Goal: Find specific page/section: Find specific page/section

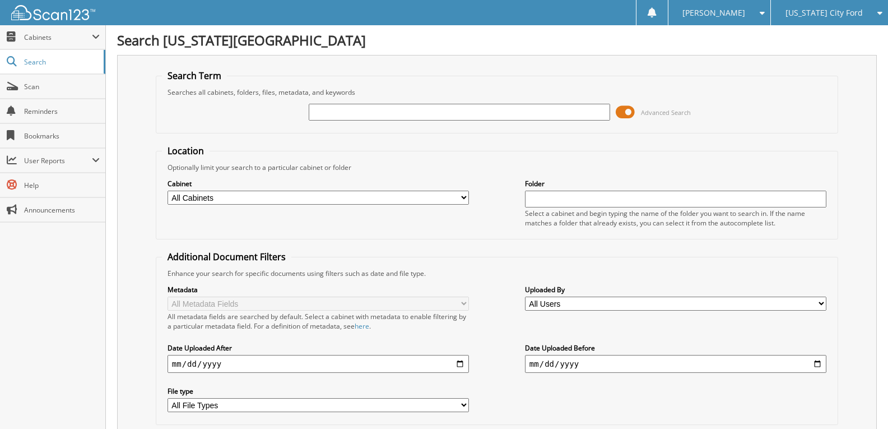
click at [408, 122] on div "Advanced Search" at bounding box center [497, 112] width 670 height 30
click at [405, 116] on input "text" at bounding box center [459, 112] width 301 height 17
type input "602743"
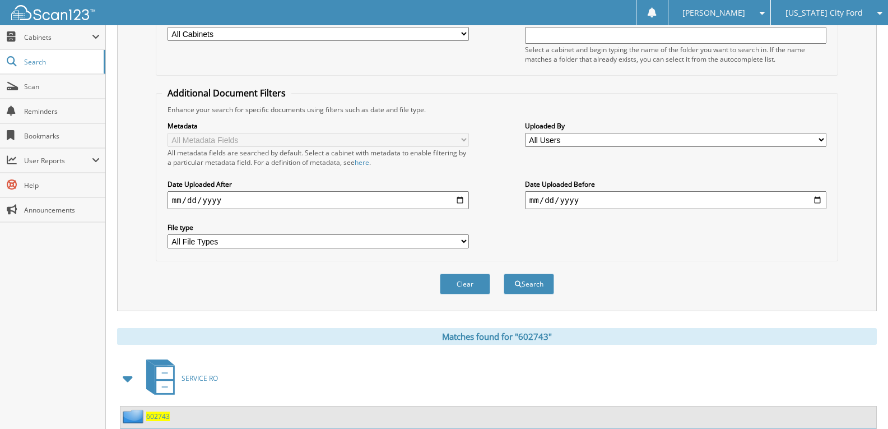
scroll to position [241, 0]
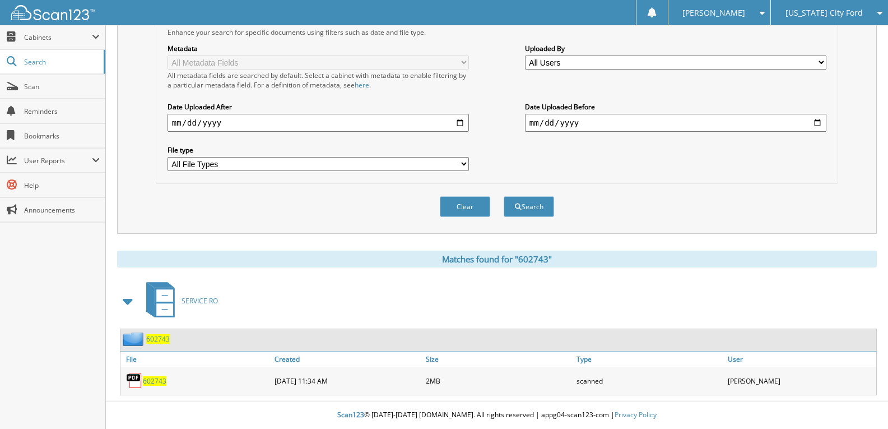
click at [151, 378] on span "602743" at bounding box center [155, 381] width 24 height 10
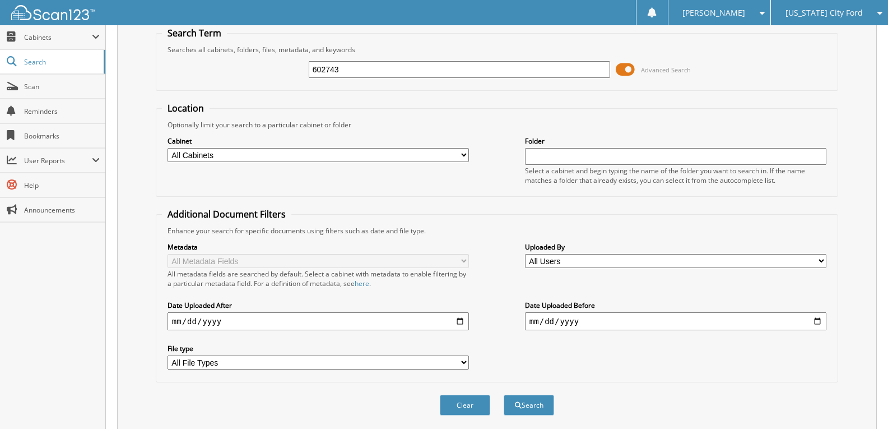
scroll to position [0, 0]
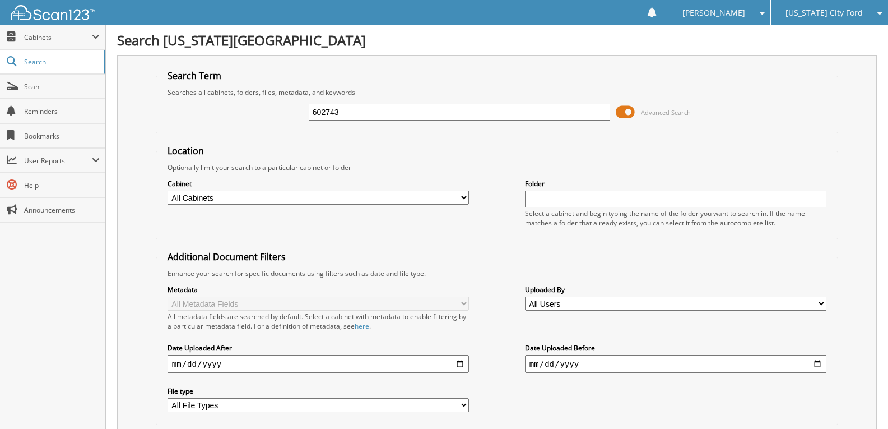
click at [401, 109] on input "602743" at bounding box center [459, 112] width 301 height 17
click at [400, 109] on input "602743" at bounding box center [459, 112] width 301 height 17
type input "602755"
click at [376, 106] on input "602755" at bounding box center [459, 112] width 301 height 17
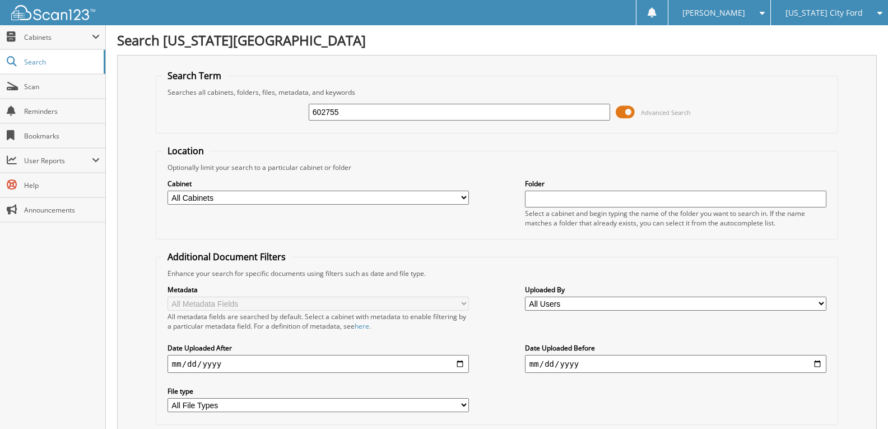
click at [349, 114] on input "602755" at bounding box center [459, 112] width 301 height 17
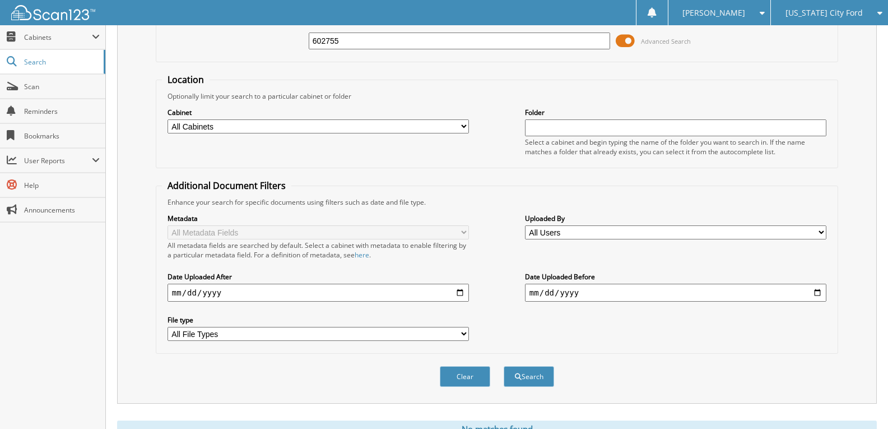
scroll to position [7, 0]
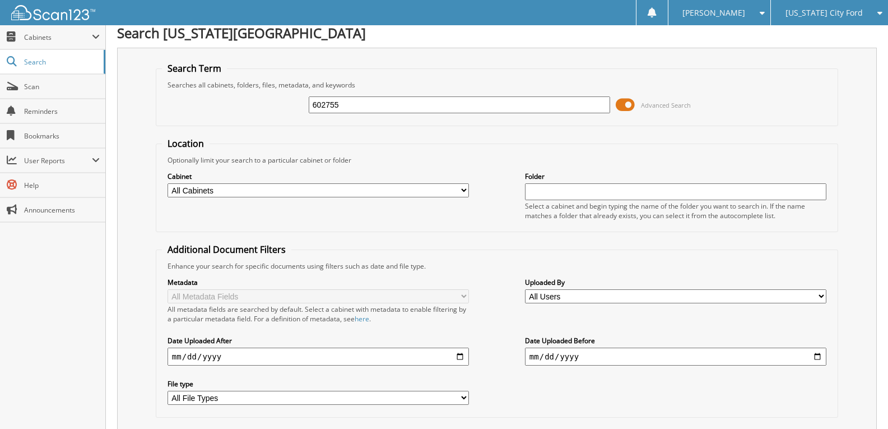
click at [350, 105] on input "602755" at bounding box center [459, 104] width 301 height 17
type input "602771"
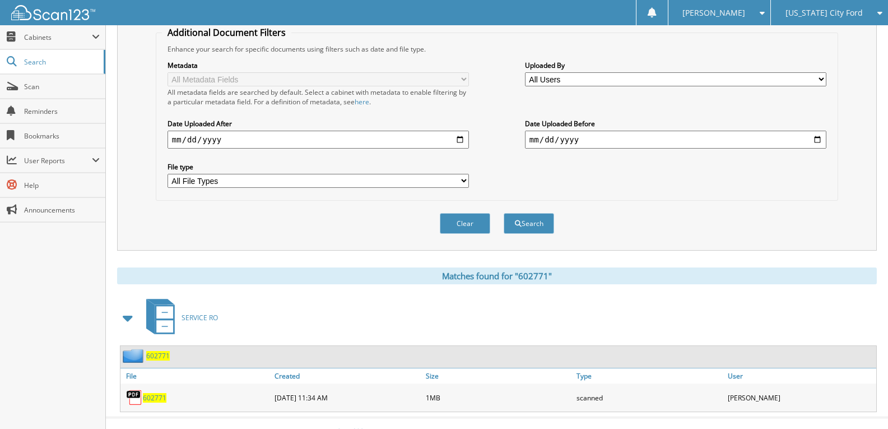
scroll to position [241, 0]
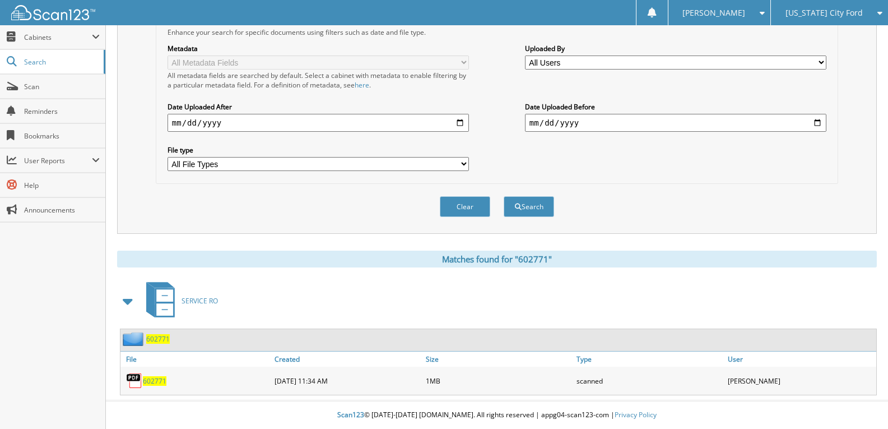
click at [159, 378] on span "602771" at bounding box center [155, 381] width 24 height 10
click at [645, 53] on div "Uploaded By All Users Alexa Mastrolonardo Amy Yagac ANASTASIA BOIDANIS Angela F…" at bounding box center [675, 57] width 301 height 28
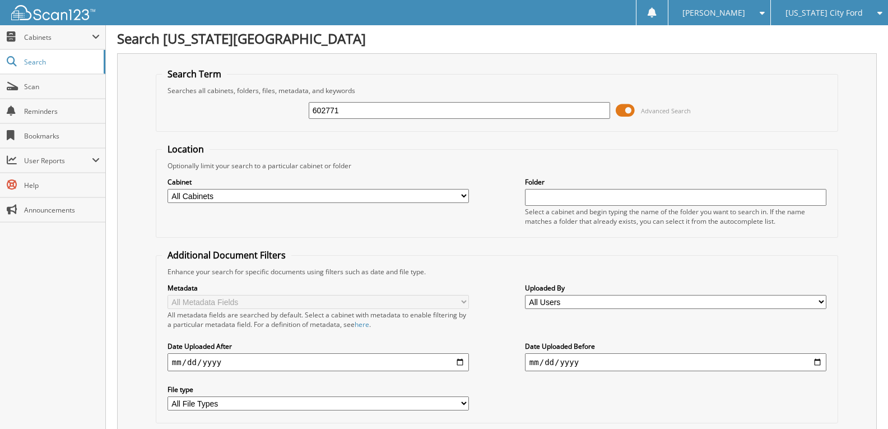
scroll to position [0, 0]
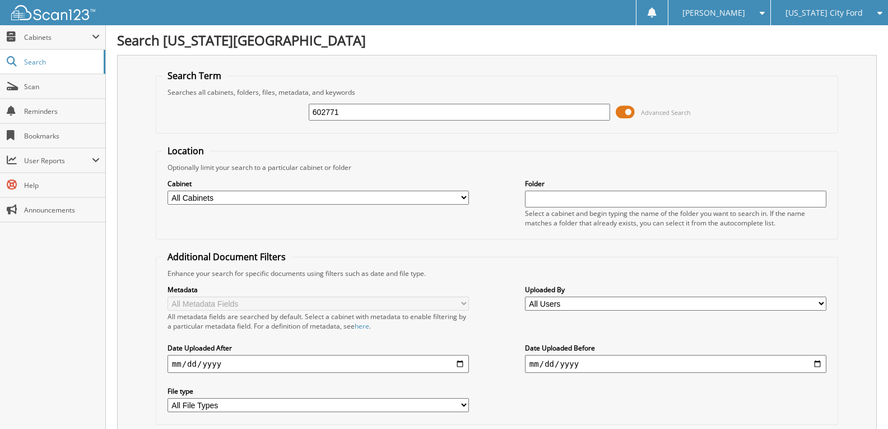
click at [668, 168] on div "Optionally limit your search to a particular cabinet or folder" at bounding box center [497, 167] width 670 height 10
click at [357, 114] on input "602771" at bounding box center [459, 112] width 301 height 17
type input "602967"
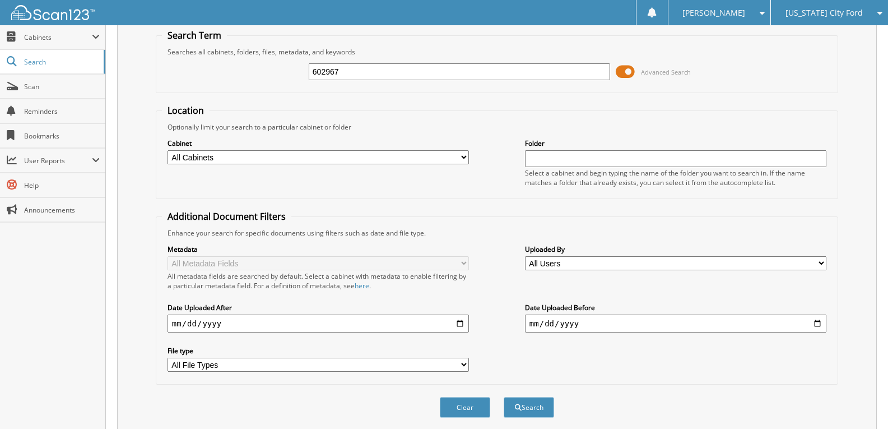
scroll to position [7, 0]
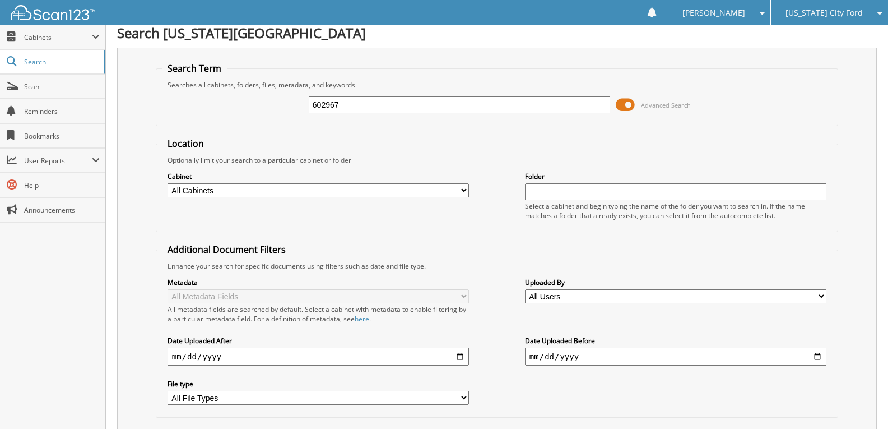
click at [354, 108] on input "602967" at bounding box center [459, 104] width 301 height 17
type input "603190"
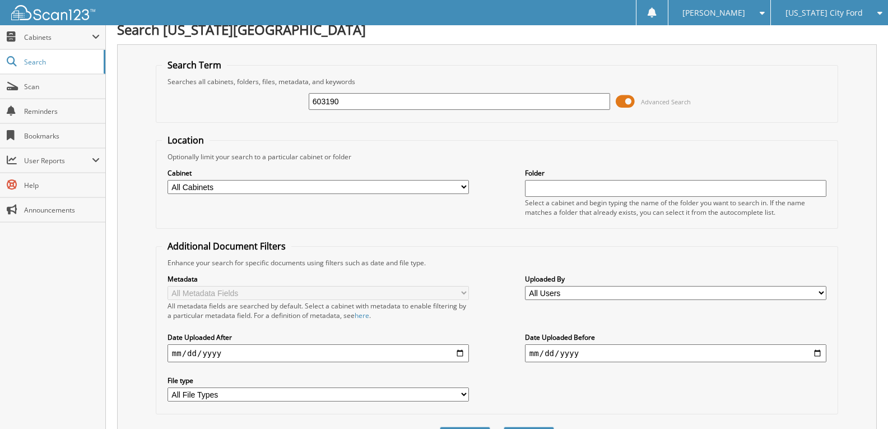
scroll to position [7, 0]
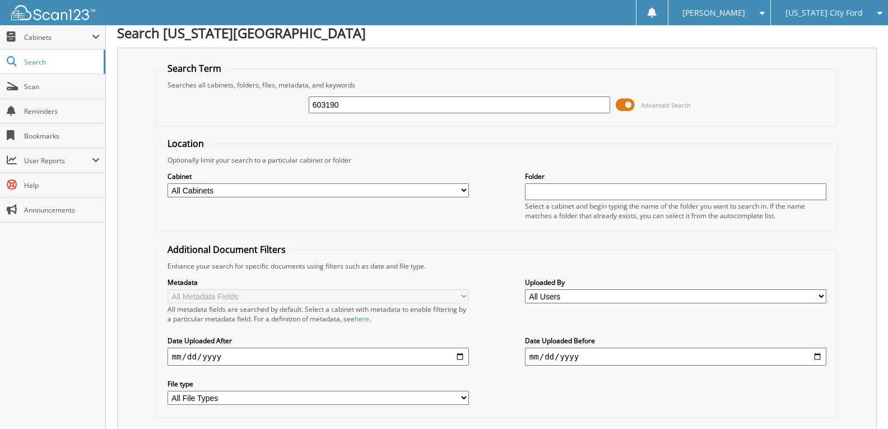
click at [363, 110] on input "603190" at bounding box center [459, 104] width 301 height 17
type input "603443"
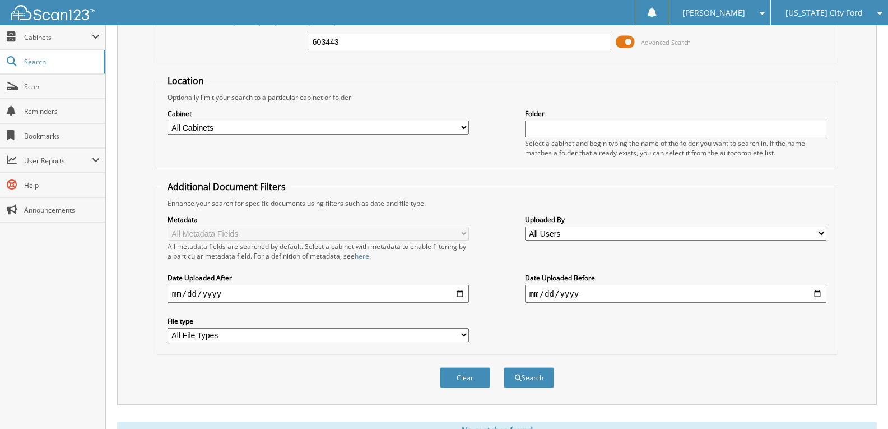
scroll to position [7, 0]
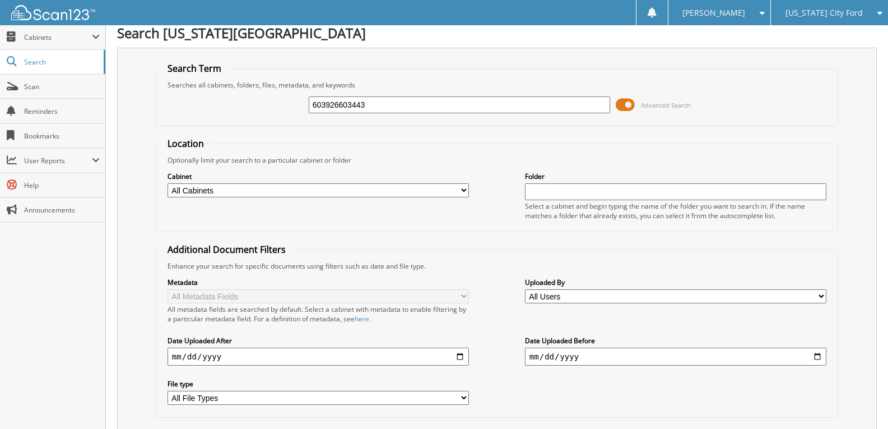
type input "603926603443"
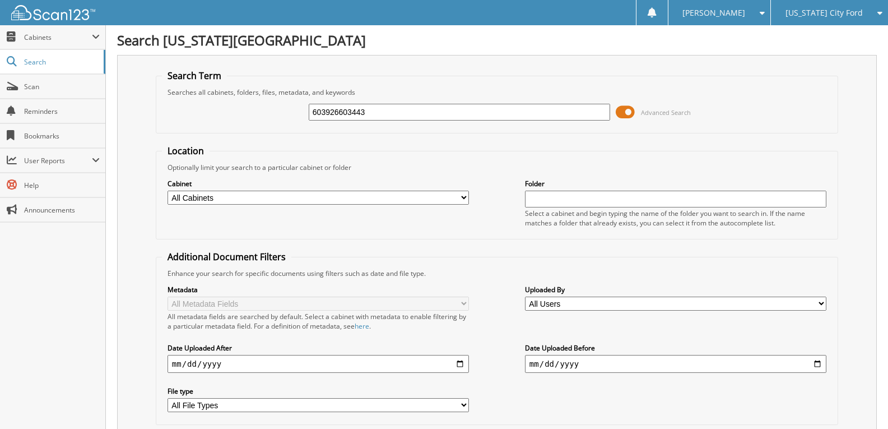
click at [401, 114] on input "603926603443" at bounding box center [459, 112] width 301 height 17
type input "603926"
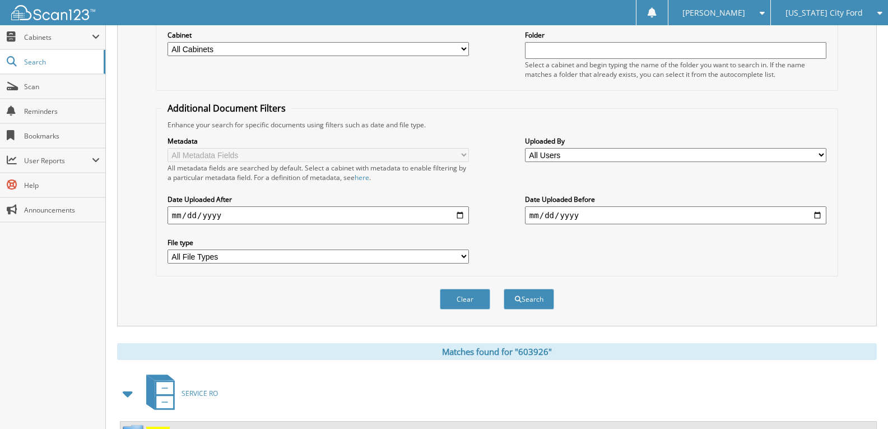
scroll to position [241, 0]
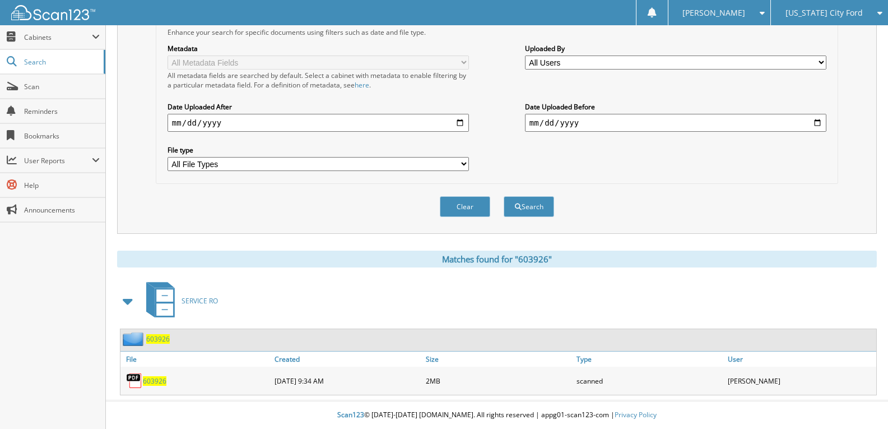
click at [147, 380] on span "603926" at bounding box center [155, 381] width 24 height 10
click at [703, 249] on div "Search Term Searches all cabinets, folders, files, metadata, and keywords 60392…" at bounding box center [497, 104] width 760 height 581
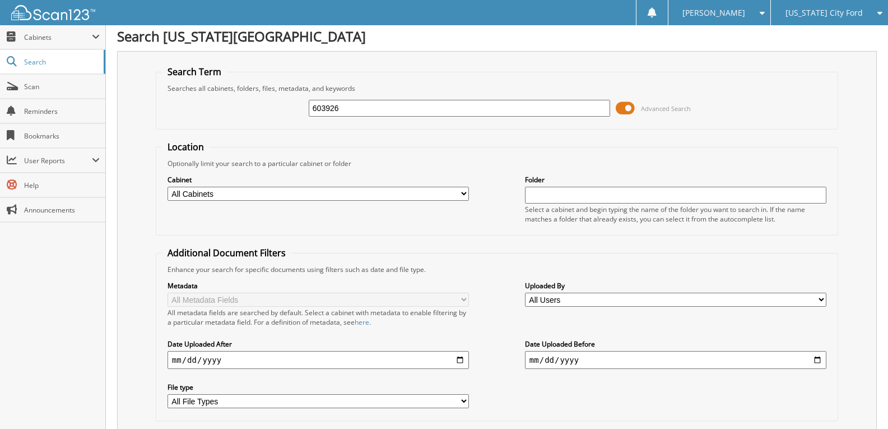
scroll to position [0, 0]
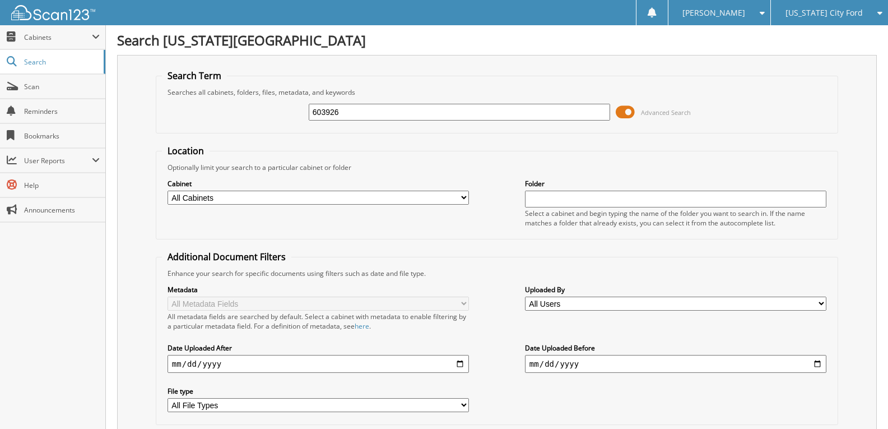
click at [374, 113] on input "603926" at bounding box center [459, 112] width 301 height 17
click at [373, 113] on input "603926" at bounding box center [459, 112] width 301 height 17
type input "604285"
click at [55, 91] on link "Scan" at bounding box center [52, 87] width 105 height 24
